Goal: Task Accomplishment & Management: Use online tool/utility

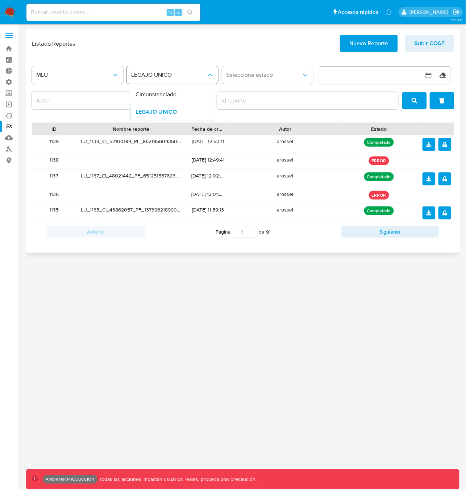
click at [162, 72] on span "LEGAJO UNICO" at bounding box center [168, 74] width 75 height 7
click at [163, 72] on span "LEGAJO UNICO" at bounding box center [168, 74] width 75 height 7
click at [180, 77] on span "LEGAJO UNICO" at bounding box center [168, 74] width 75 height 7
click at [174, 96] on div "Circunstanciado" at bounding box center [170, 94] width 79 height 17
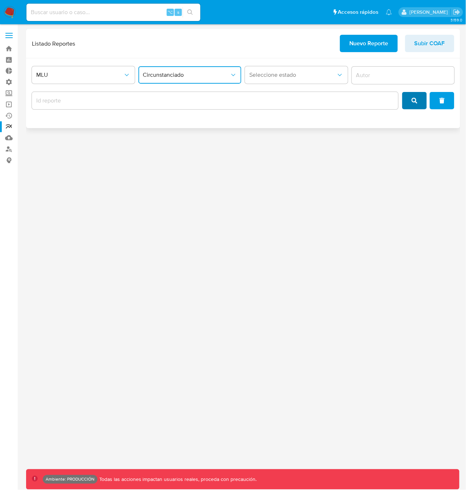
click at [415, 103] on icon "search" at bounding box center [414, 101] width 6 height 6
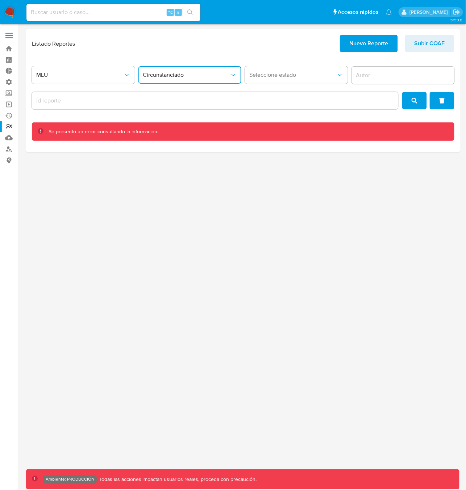
click at [198, 76] on span "Circunstanciado" at bounding box center [186, 74] width 87 height 7
click at [119, 79] on button "MLU" at bounding box center [83, 74] width 103 height 17
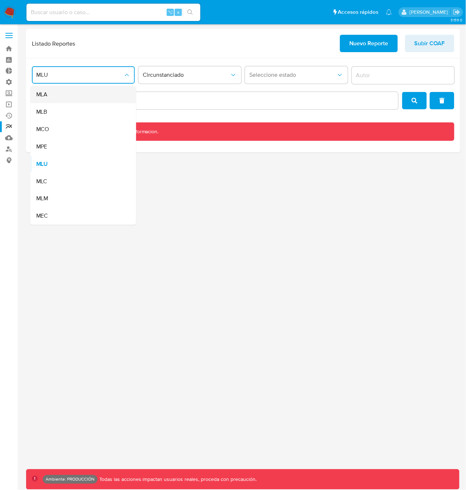
click at [98, 97] on div "MLA" at bounding box center [81, 94] width 90 height 17
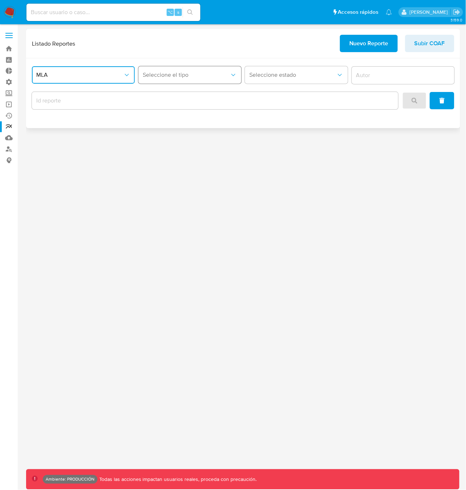
click at [186, 76] on span "Seleccione el tipo" at bounding box center [186, 74] width 87 height 7
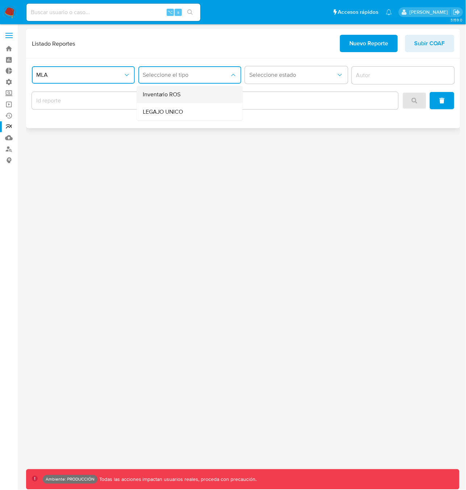
click at [181, 96] on div "Inventario ROS" at bounding box center [188, 94] width 90 height 17
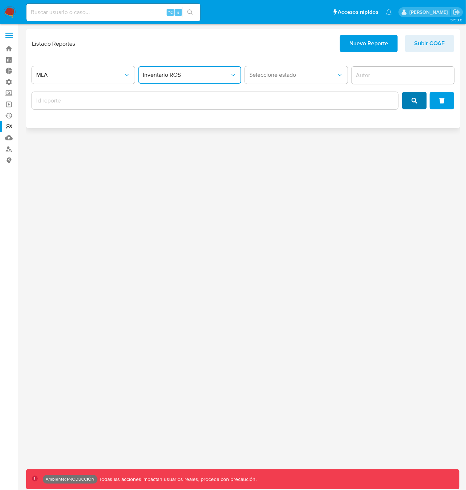
click at [413, 102] on icon "search" at bounding box center [414, 101] width 6 height 6
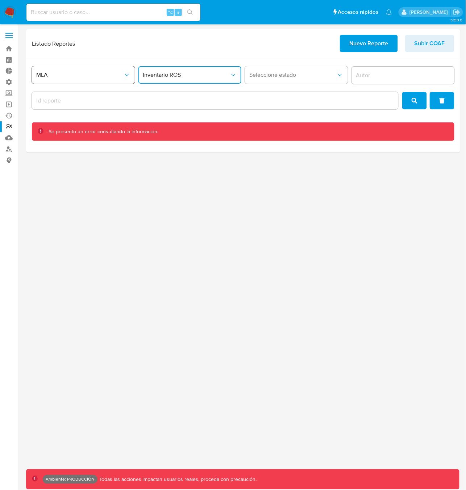
click at [98, 76] on span "MLA" at bounding box center [79, 74] width 87 height 7
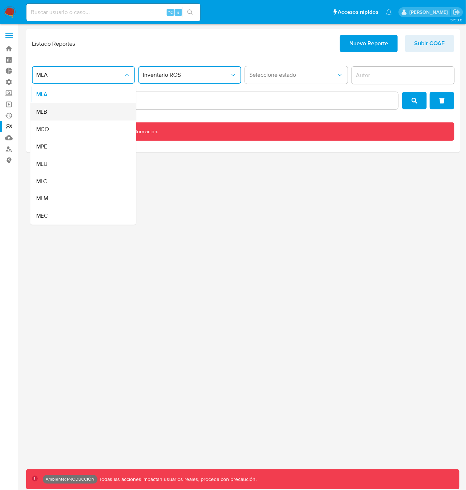
click at [83, 111] on div "MLB" at bounding box center [81, 111] width 90 height 17
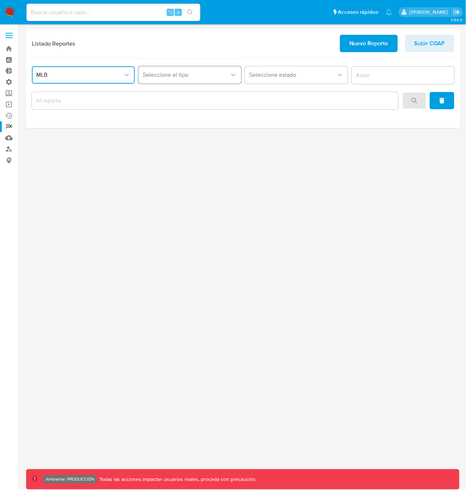
click at [172, 75] on span "Seleccione el tipo" at bounding box center [186, 74] width 87 height 7
click at [166, 94] on div "COAF" at bounding box center [188, 94] width 90 height 17
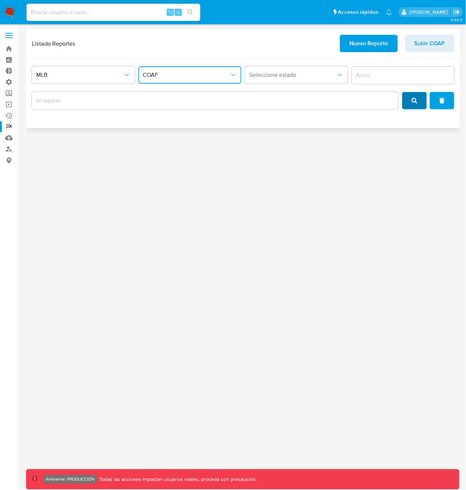
click at [414, 101] on icon "search" at bounding box center [414, 101] width 6 height 6
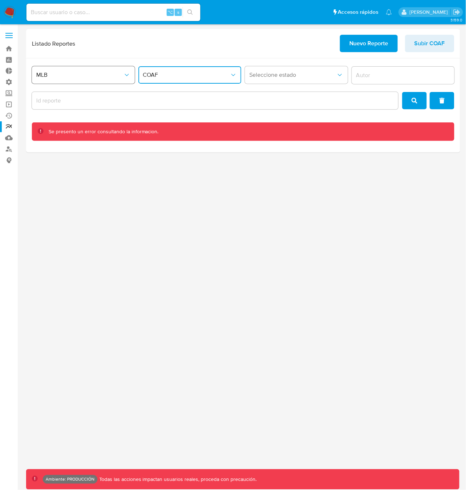
click at [107, 76] on span "MLB" at bounding box center [79, 74] width 87 height 7
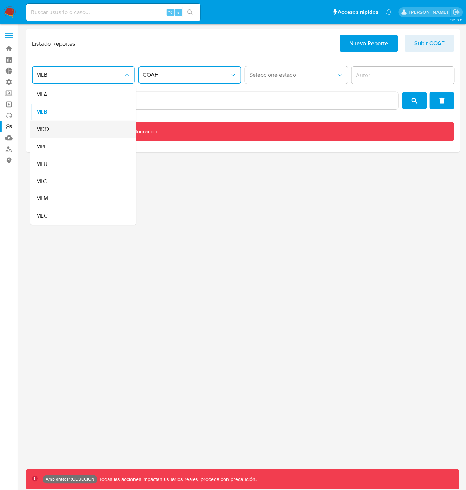
click at [92, 126] on div "MCO" at bounding box center [81, 129] width 90 height 17
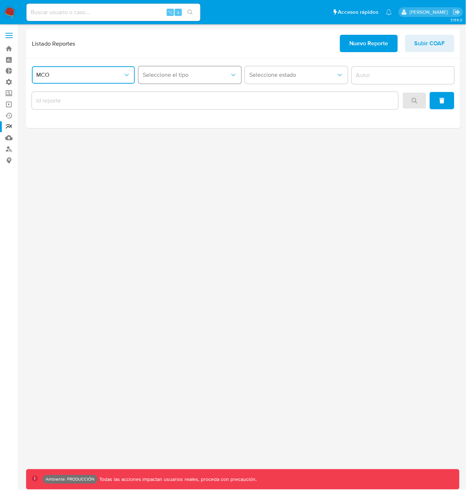
click at [173, 75] on span "Seleccione el tipo" at bounding box center [186, 74] width 87 height 7
click at [125, 68] on button "MCO" at bounding box center [83, 74] width 103 height 17
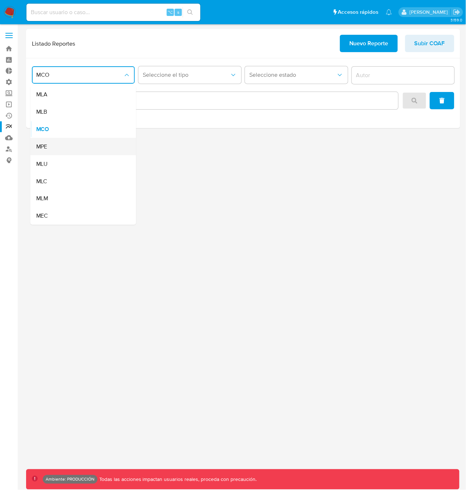
click at [75, 146] on div "MPE" at bounding box center [81, 146] width 90 height 17
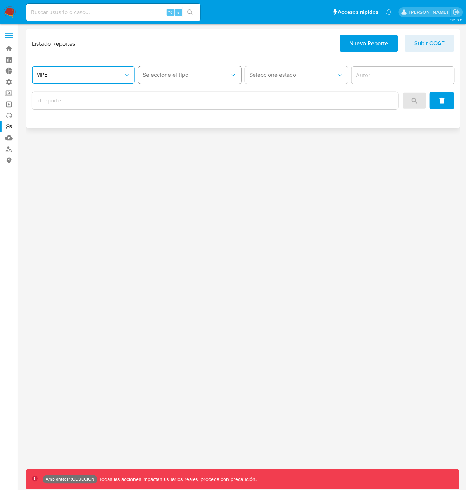
click at [171, 80] on button "Seleccione el tipo" at bounding box center [189, 74] width 103 height 17
click at [70, 75] on span "MPE" at bounding box center [79, 74] width 87 height 7
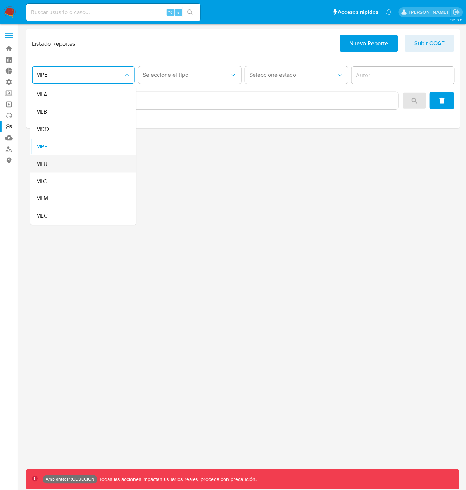
click at [60, 167] on div "MLU" at bounding box center [81, 163] width 90 height 17
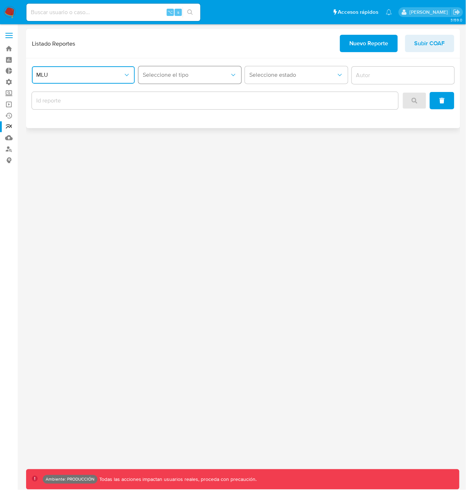
click at [175, 72] on span "Seleccione el tipo" at bounding box center [186, 74] width 87 height 7
click at [165, 96] on span "Circunstanciado" at bounding box center [163, 94] width 41 height 7
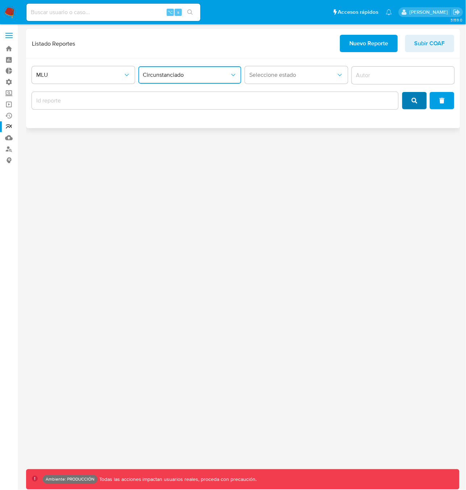
click at [416, 98] on icon "search" at bounding box center [414, 101] width 6 height 6
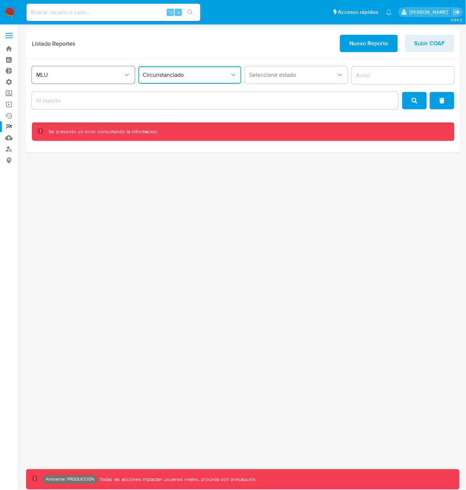
click at [95, 76] on span "MLU" at bounding box center [79, 74] width 87 height 7
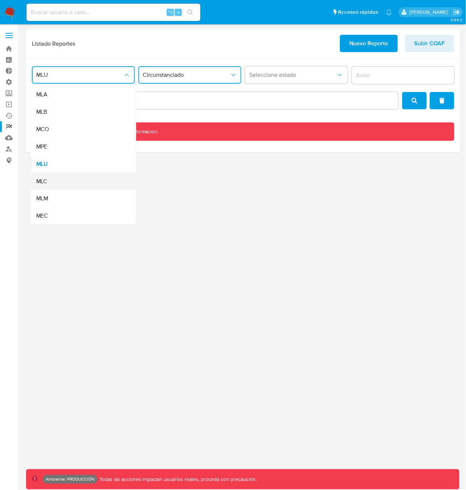
click at [69, 181] on div "MLC" at bounding box center [81, 181] width 90 height 17
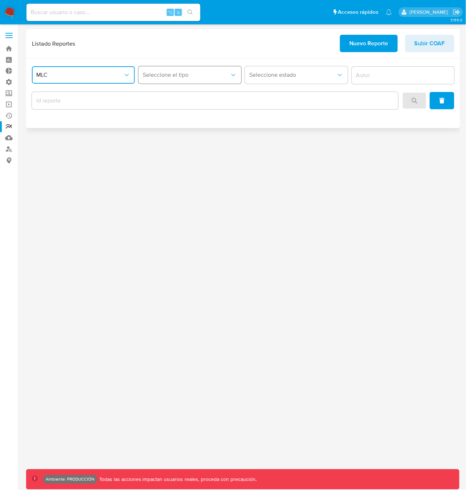
click at [163, 80] on button "Seleccione el tipo" at bounding box center [189, 74] width 103 height 17
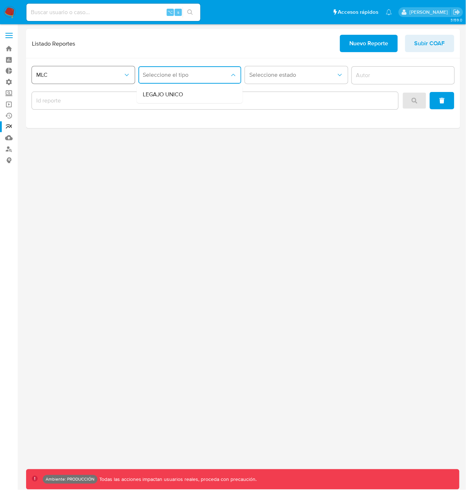
click at [94, 80] on button "MLC" at bounding box center [83, 74] width 103 height 17
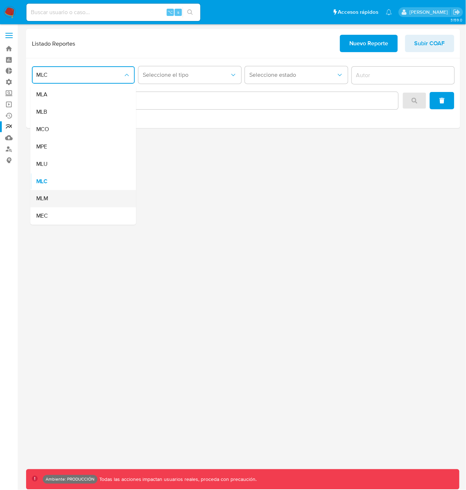
click at [70, 197] on div "MLM" at bounding box center [81, 198] width 90 height 17
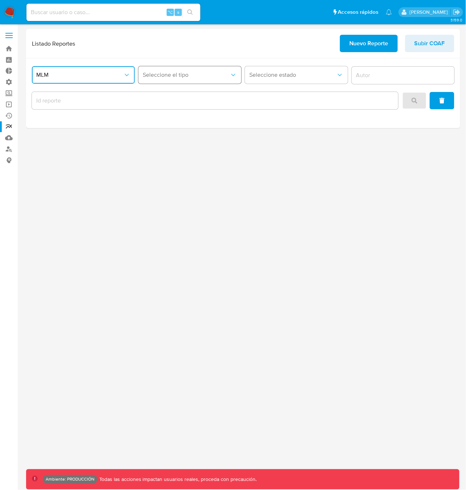
click at [171, 71] on button "Seleccione el tipo" at bounding box center [189, 74] width 103 height 17
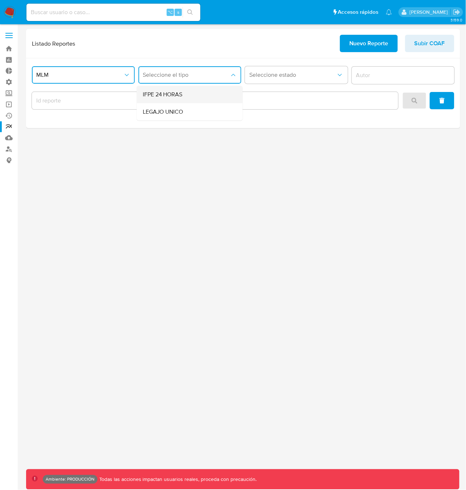
click at [160, 97] on span "IFPE 24 HORAS" at bounding box center [163, 94] width 40 height 7
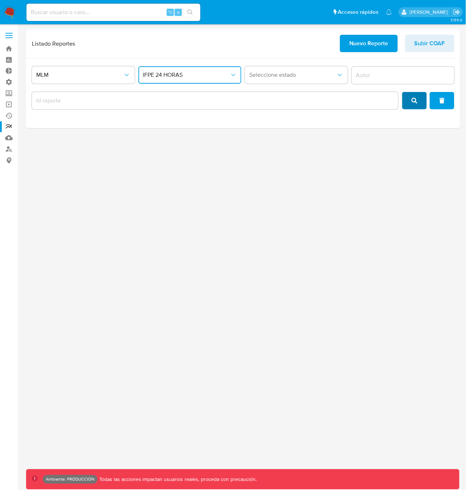
click at [413, 100] on icon "search" at bounding box center [414, 101] width 6 height 6
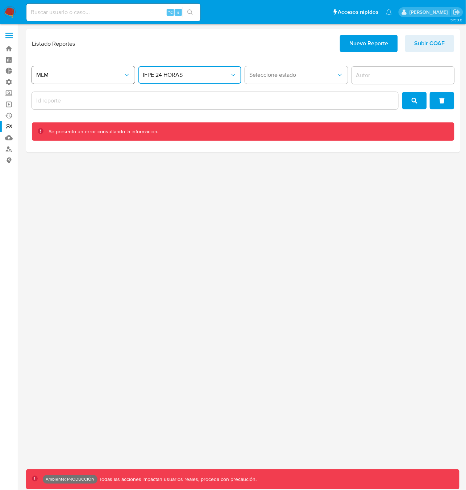
click at [108, 74] on span "MLM" at bounding box center [79, 74] width 87 height 7
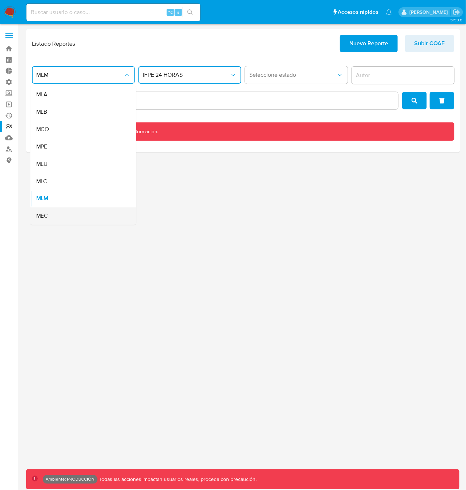
click at [63, 218] on div "MEC" at bounding box center [81, 215] width 90 height 17
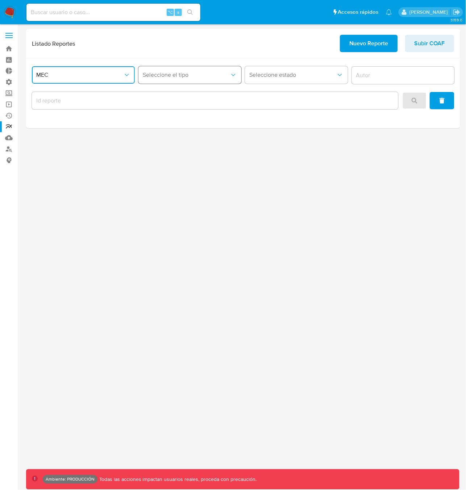
click at [195, 77] on span "Seleccione el tipo" at bounding box center [186, 74] width 87 height 7
click at [78, 73] on span "MEC" at bounding box center [79, 74] width 87 height 7
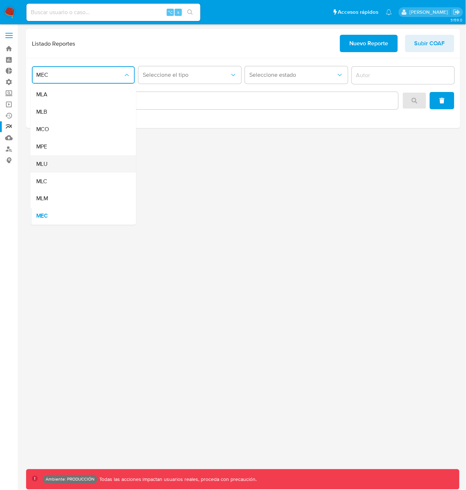
click at [67, 160] on div "MLU" at bounding box center [81, 163] width 90 height 17
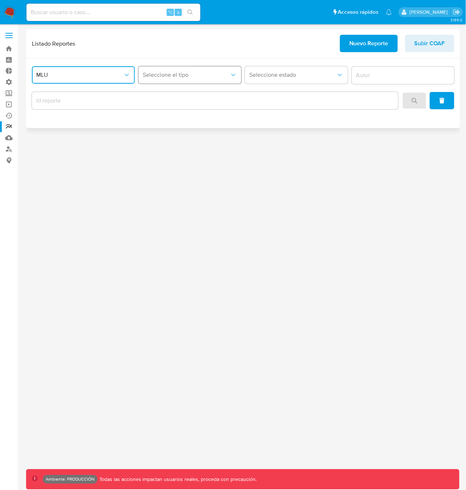
click at [207, 76] on span "Seleccione el tipo" at bounding box center [186, 74] width 87 height 7
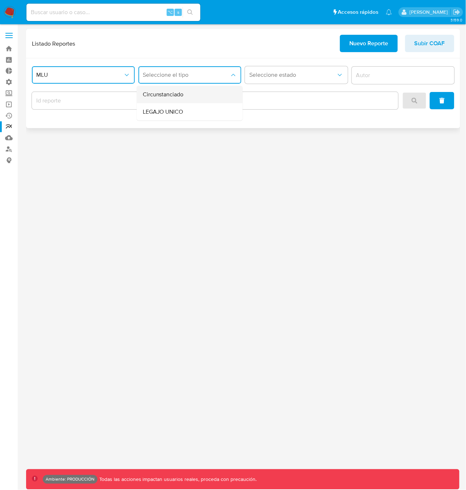
click at [193, 97] on div "Circunstanciado" at bounding box center [188, 94] width 90 height 17
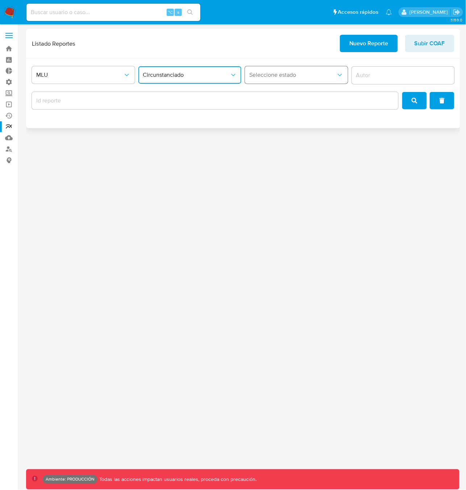
click at [281, 75] on span "Seleccione estado" at bounding box center [292, 74] width 87 height 7
click at [314, 50] on div "Listado Reportes Nuevo Reporte Subir COAF" at bounding box center [243, 43] width 422 height 17
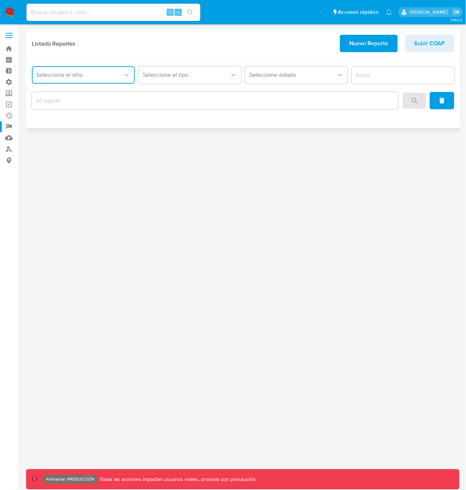
click at [105, 77] on span "Seleccione el sitio" at bounding box center [79, 74] width 87 height 7
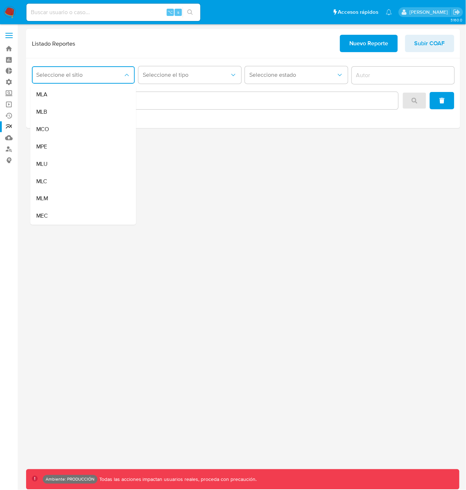
drag, startPoint x: 76, startPoint y: 163, endPoint x: 81, endPoint y: 151, distance: 13.5
click at [76, 163] on div "MLU" at bounding box center [81, 163] width 90 height 17
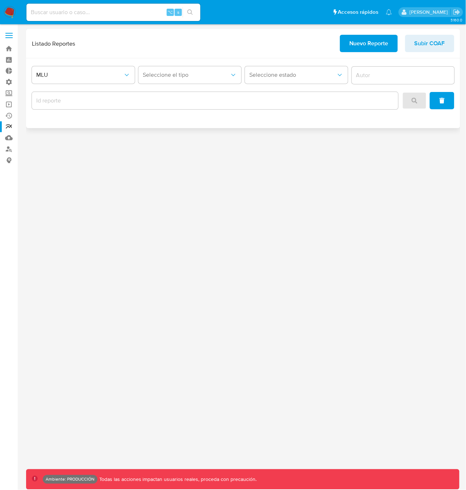
click at [160, 85] on div "Seleccione el tipo" at bounding box center [189, 75] width 103 height 22
click at [162, 79] on button "Seleccione el tipo" at bounding box center [189, 74] width 103 height 17
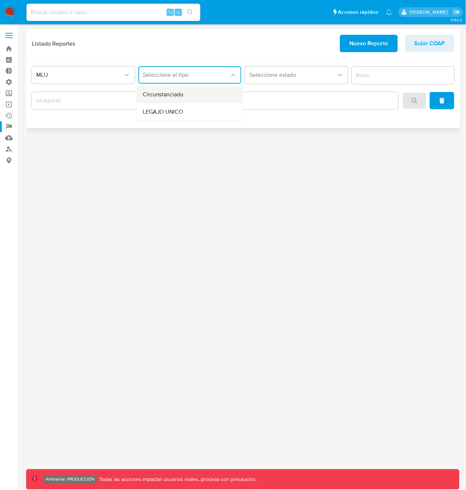
click at [165, 94] on span "Circunstanciado" at bounding box center [163, 94] width 41 height 7
click at [413, 100] on icon "search" at bounding box center [414, 101] width 6 height 6
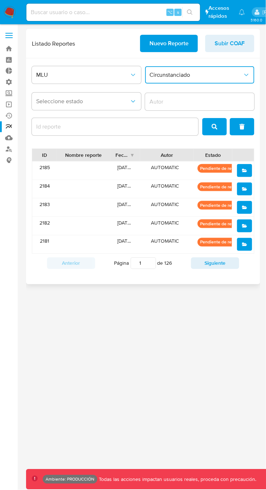
click at [168, 79] on button "Circunstanciado" at bounding box center [199, 74] width 109 height 17
click at [166, 111] on span "LEGAJO UNICO" at bounding box center [170, 111] width 41 height 7
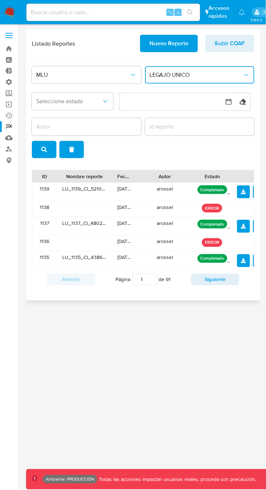
click at [200, 76] on span "LEGAJO UNICO" at bounding box center [196, 74] width 93 height 7
click at [184, 98] on span "Circunstanciado" at bounding box center [170, 94] width 41 height 7
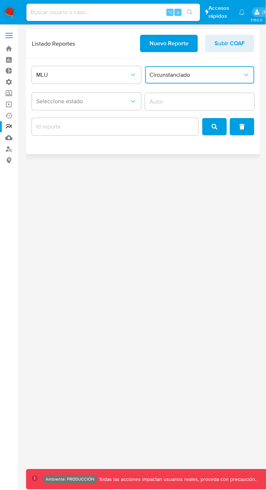
click at [214, 128] on icon "search" at bounding box center [215, 127] width 6 height 6
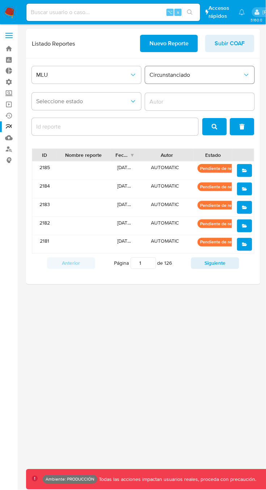
click at [214, 70] on button "Circunstanciado" at bounding box center [199, 74] width 109 height 17
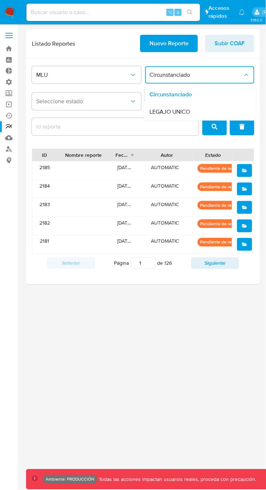
click at [181, 113] on span "LEGAJO UNICO" at bounding box center [170, 111] width 41 height 7
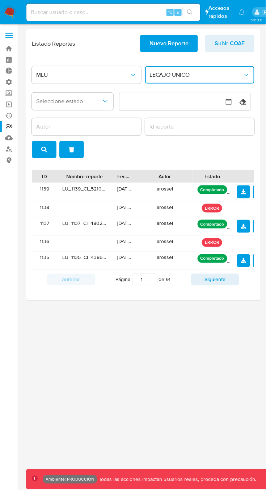
click at [209, 73] on span "LEGAJO UNICO" at bounding box center [196, 74] width 93 height 7
click at [181, 97] on span "Circunstanciado" at bounding box center [170, 94] width 41 height 7
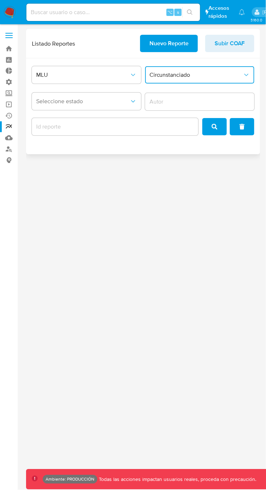
click at [214, 130] on span "search" at bounding box center [215, 127] width 6 height 16
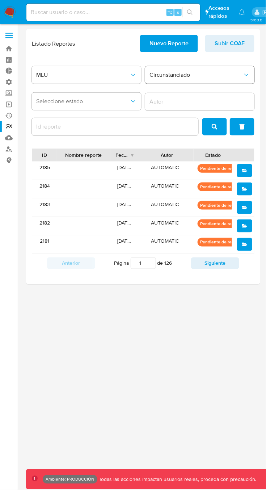
click at [185, 75] on span "Circunstanciado" at bounding box center [196, 74] width 93 height 7
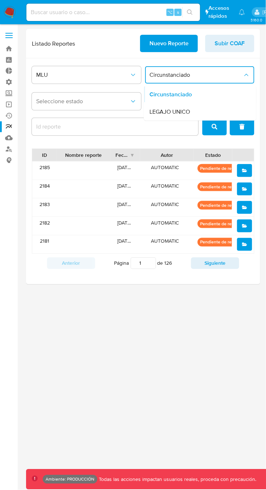
click at [165, 111] on span "LEGAJO UNICO" at bounding box center [170, 111] width 41 height 7
